Goal: Use online tool/utility: Use online tool/utility

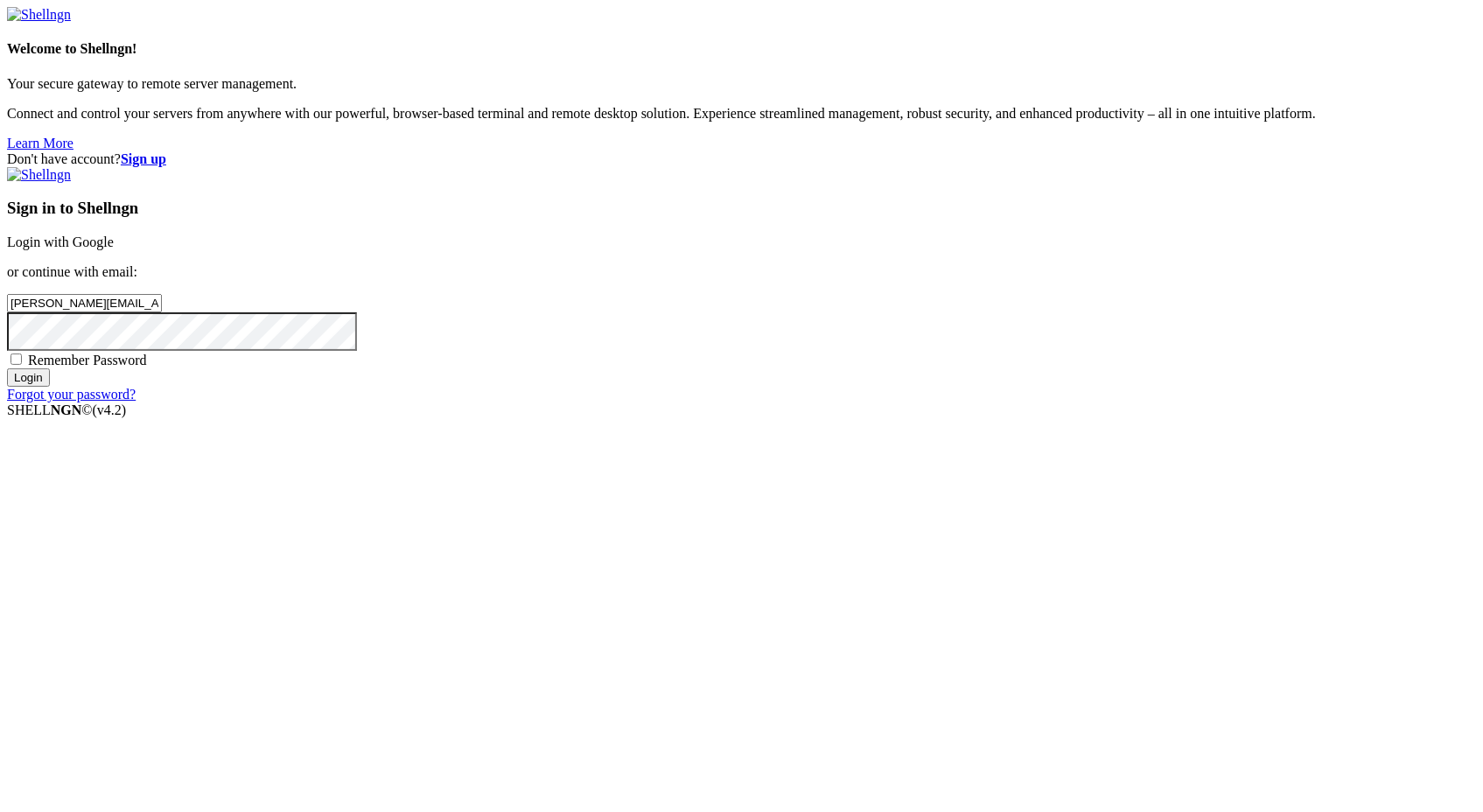
click at [147, 368] on span "Remember Password" at bounding box center [87, 360] width 119 height 15
click at [22, 365] on input "Remember Password" at bounding box center [16, 359] width 11 height 11
checkbox input "true"
click at [50, 386] on input "Login" at bounding box center [28, 378] width 43 height 19
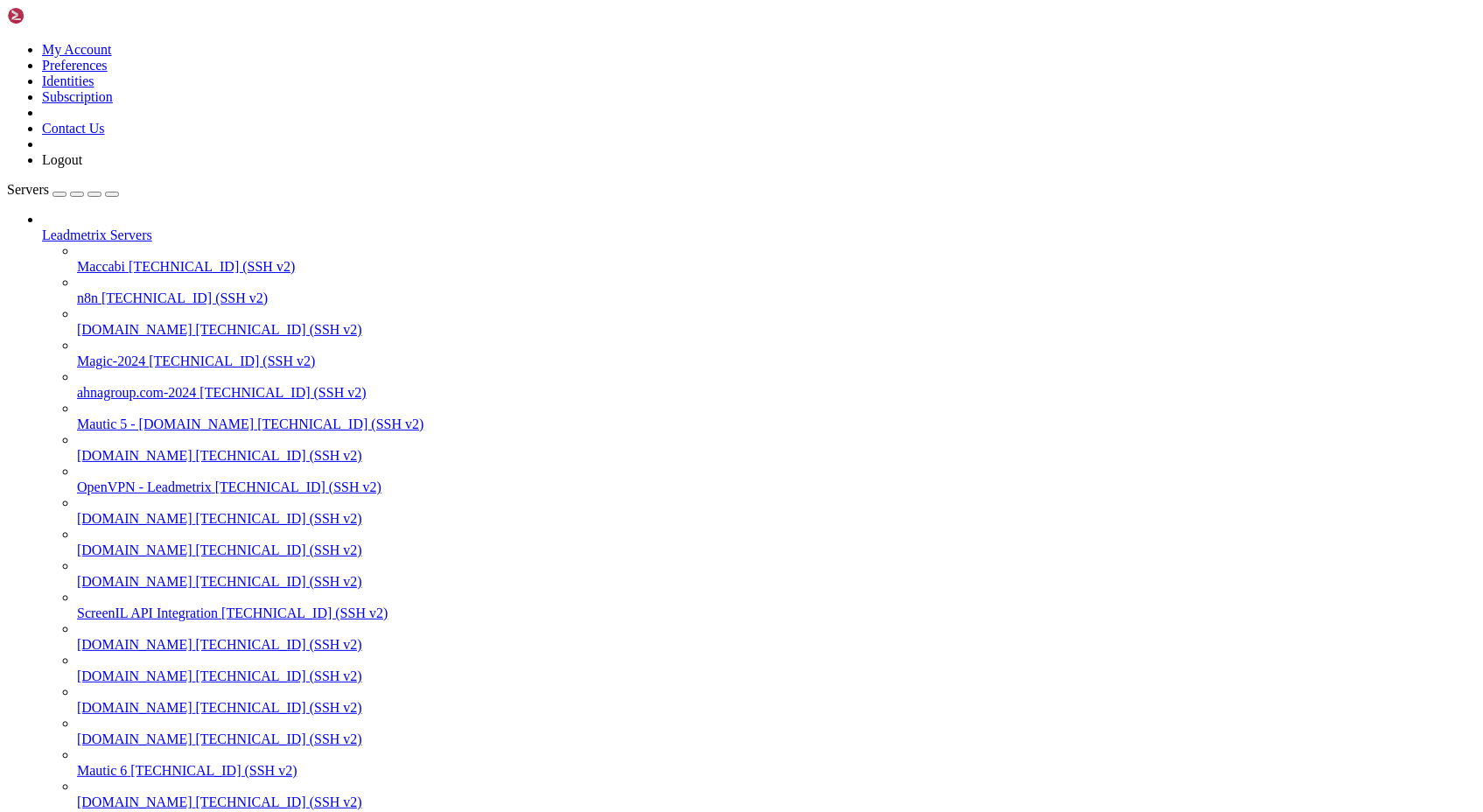
scroll to position [327, 0]
